Goal: Check status: Check status

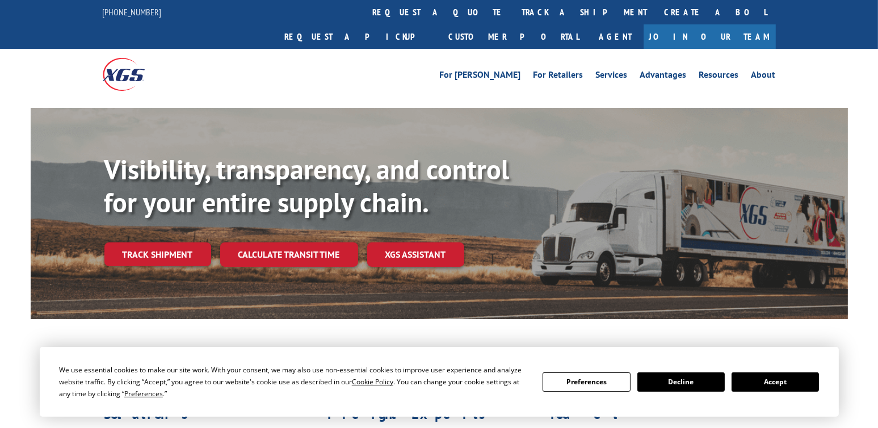
drag, startPoint x: 150, startPoint y: 232, endPoint x: 157, endPoint y: 231, distance: 6.8
click at [150, 242] on link "Track shipment" at bounding box center [157, 254] width 107 height 24
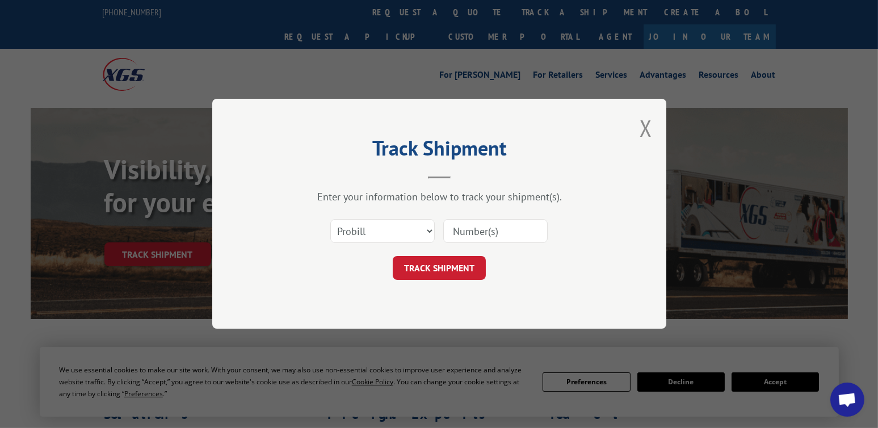
click at [478, 235] on input at bounding box center [495, 232] width 104 height 24
click at [384, 235] on select "Select category... Probill BOL PO" at bounding box center [382, 232] width 104 height 24
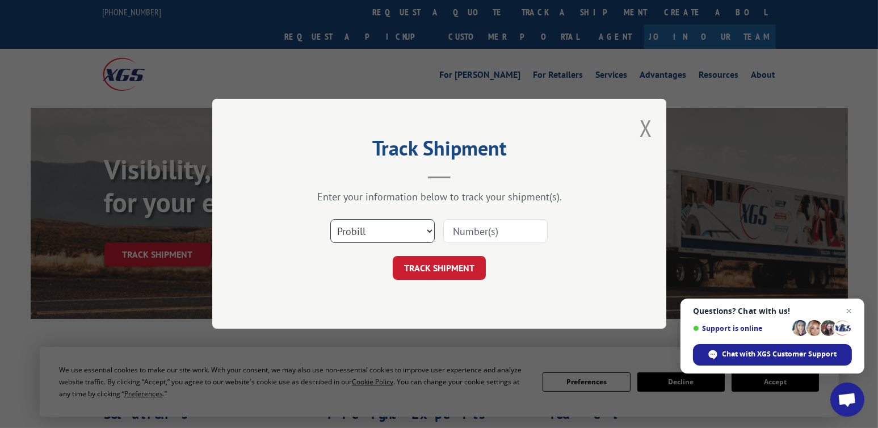
click at [330, 220] on select "Select category... Probill BOL PO" at bounding box center [382, 232] width 104 height 24
click at [461, 231] on input at bounding box center [495, 232] width 104 height 24
click at [479, 233] on input at bounding box center [495, 232] width 104 height 24
type input "17346343"
click button "TRACK SHIPMENT" at bounding box center [439, 268] width 93 height 24
